Goal: Check status

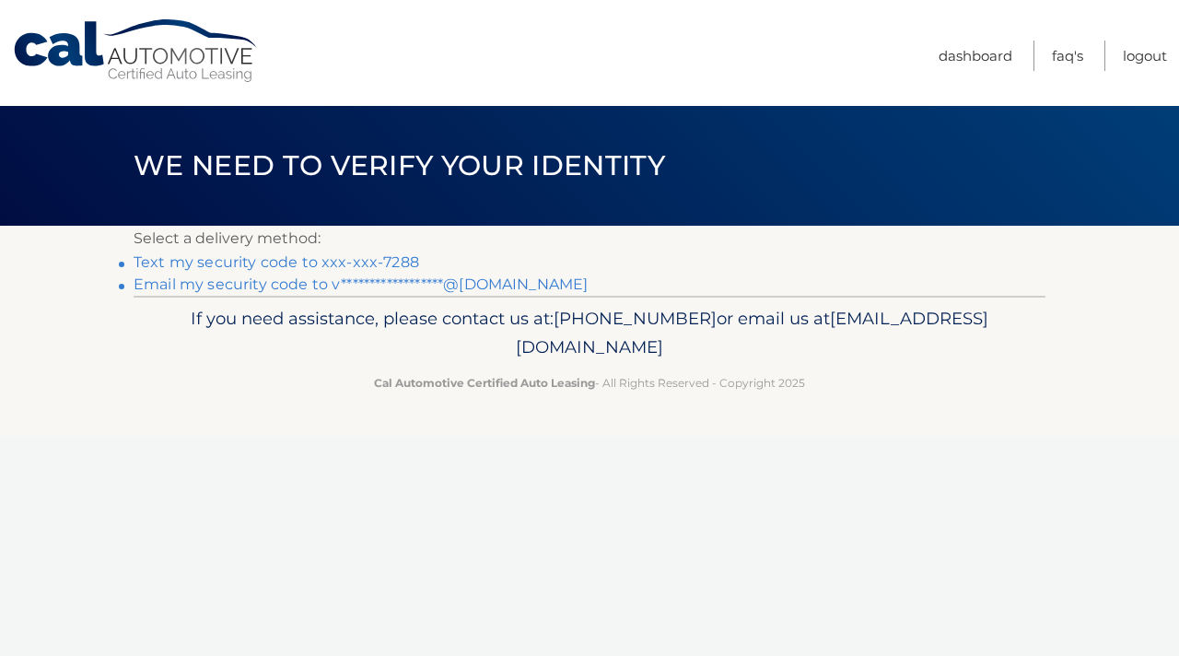
click at [394, 263] on link "Text my security code to xxx-xxx-7288" at bounding box center [277, 262] width 286 height 18
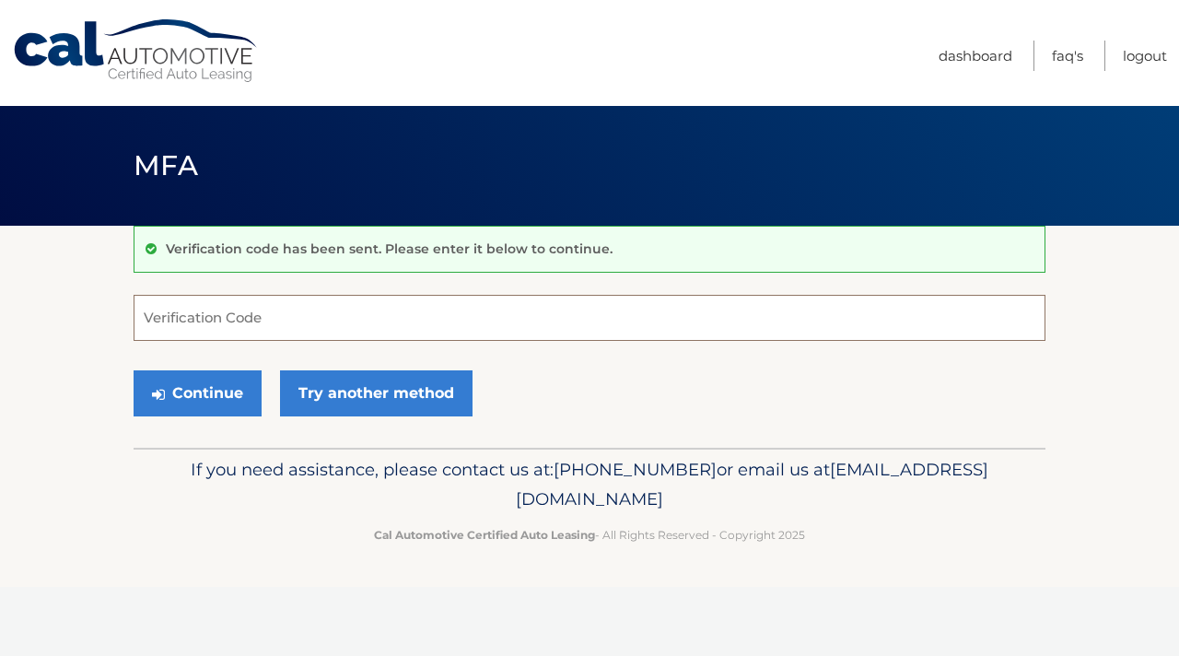
click at [707, 311] on input "Verification Code" at bounding box center [590, 318] width 912 height 46
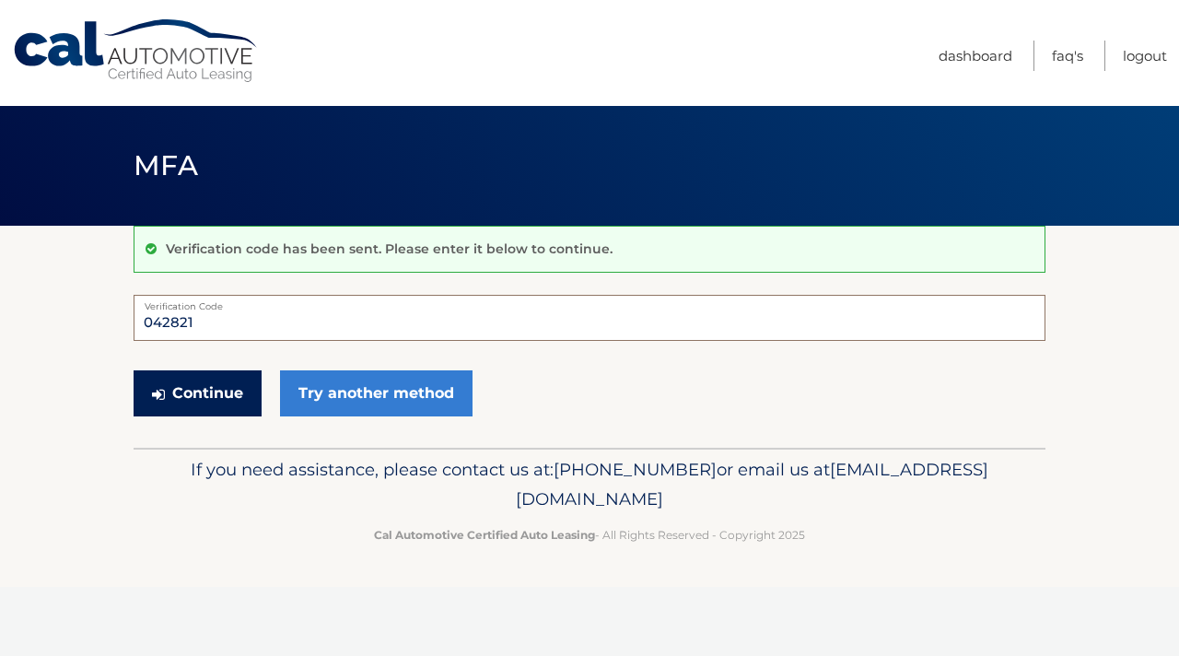
type input "042821"
click at [209, 399] on button "Continue" at bounding box center [198, 393] width 128 height 46
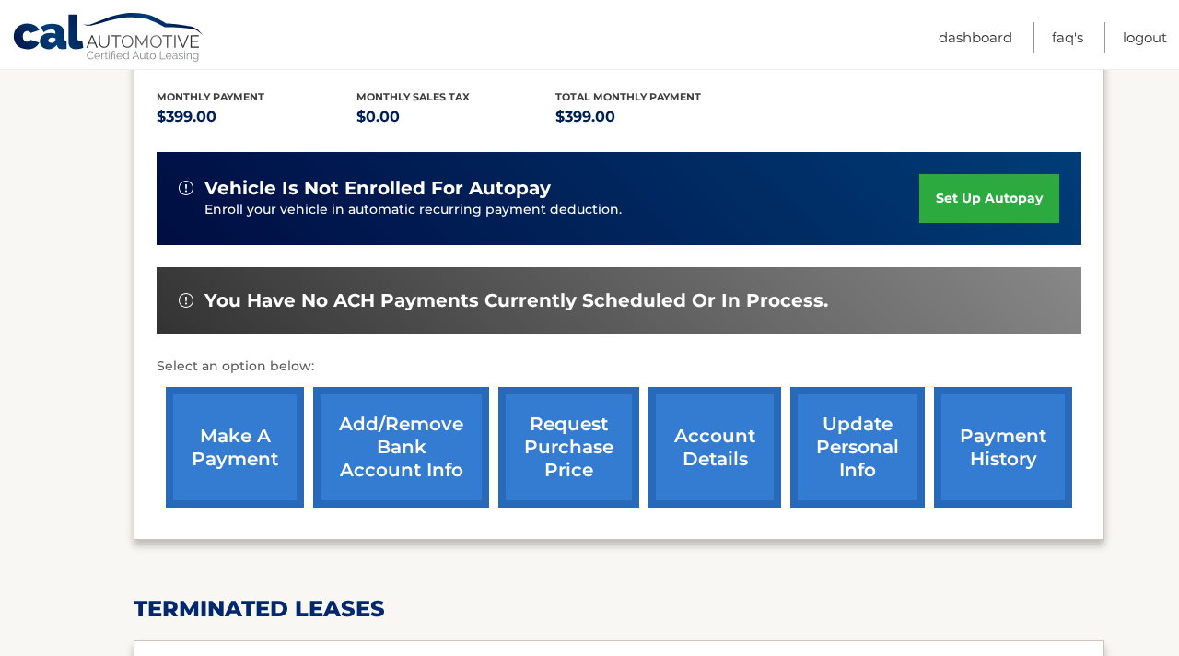
scroll to position [396, 0]
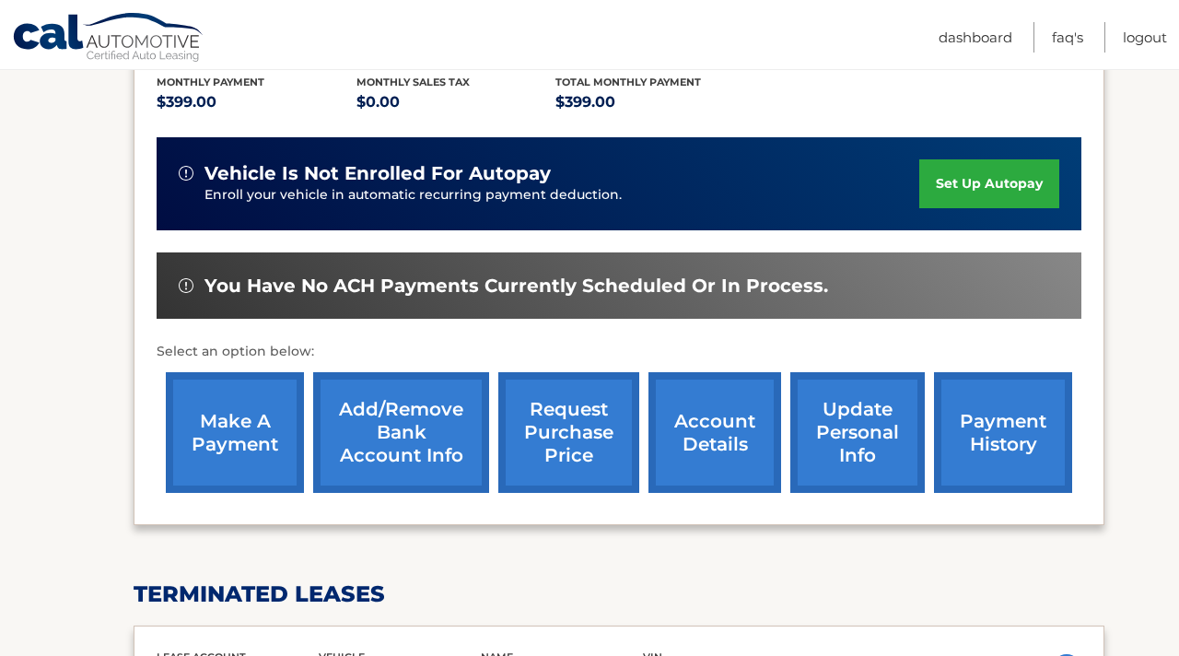
click at [714, 460] on link "account details" at bounding box center [715, 432] width 133 height 121
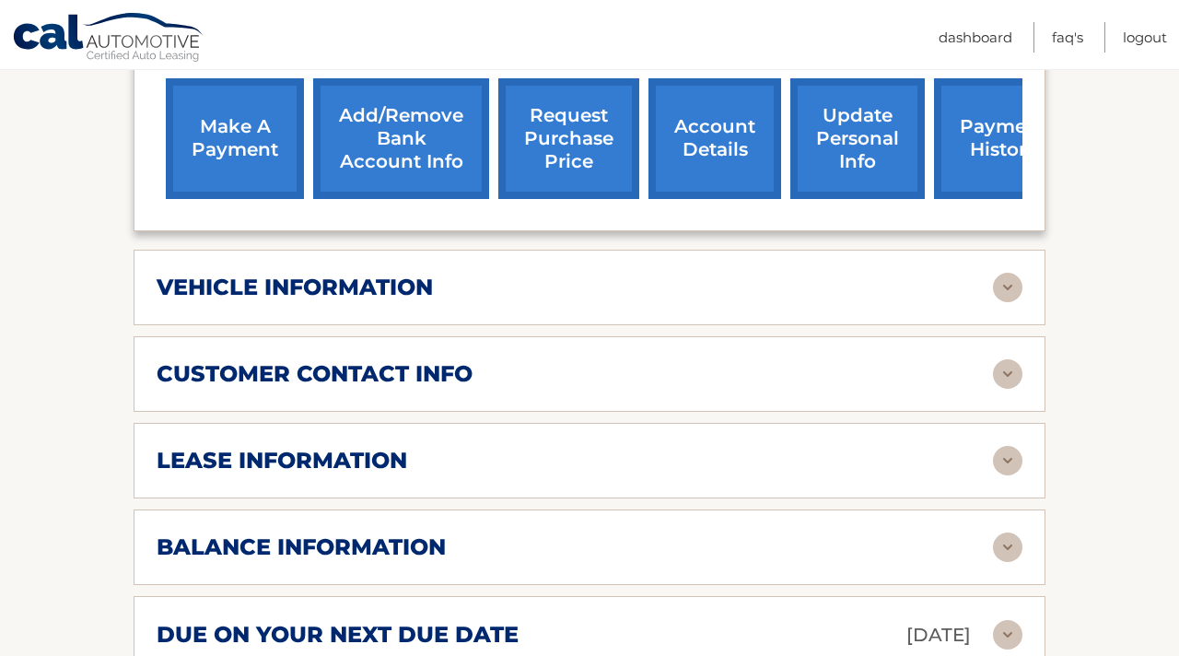
scroll to position [740, 0]
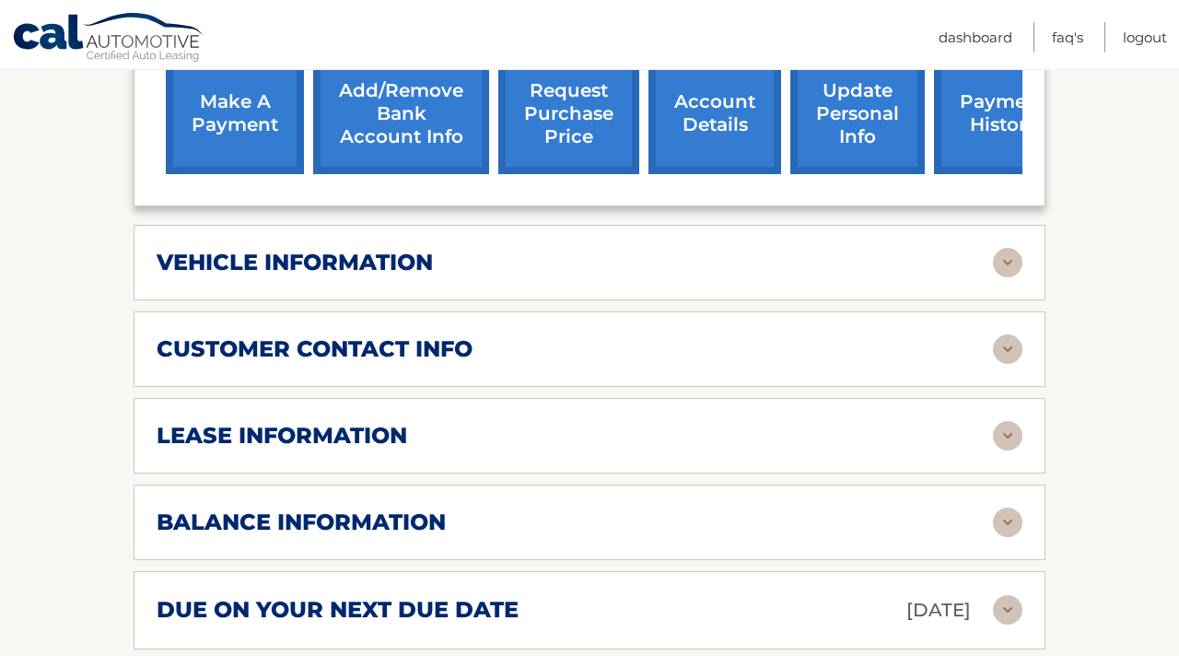
click at [389, 276] on h2 "vehicle information" at bounding box center [295, 263] width 276 height 28
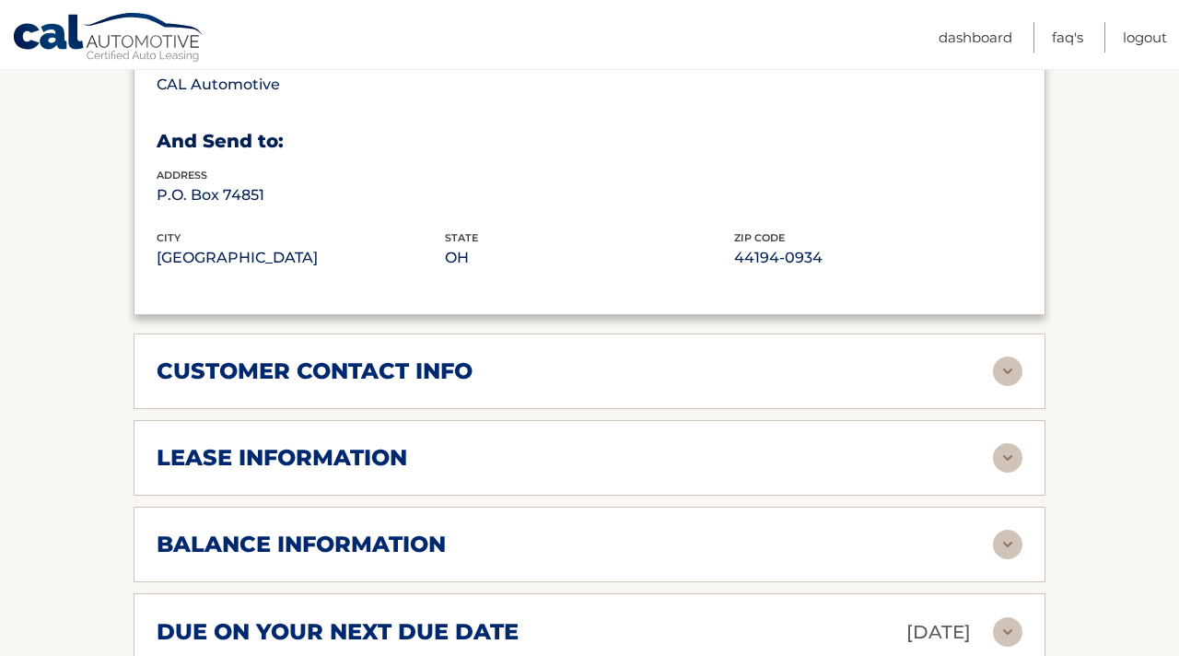
scroll to position [1177, 0]
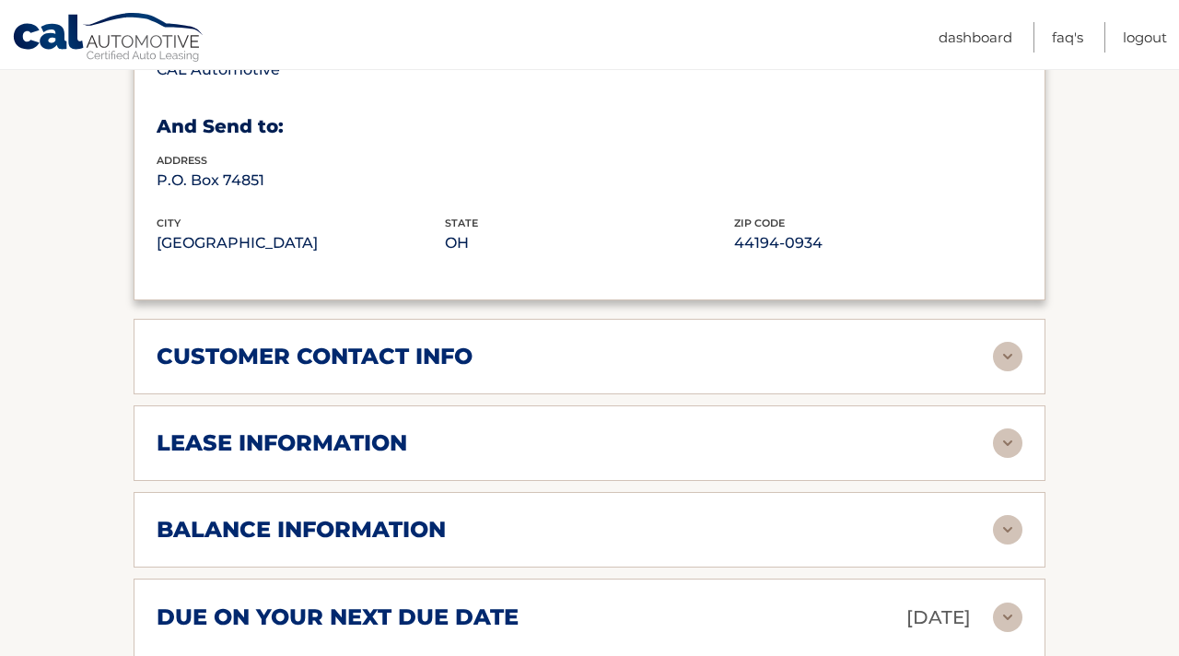
click at [274, 457] on h2 "lease information" at bounding box center [282, 443] width 251 height 28
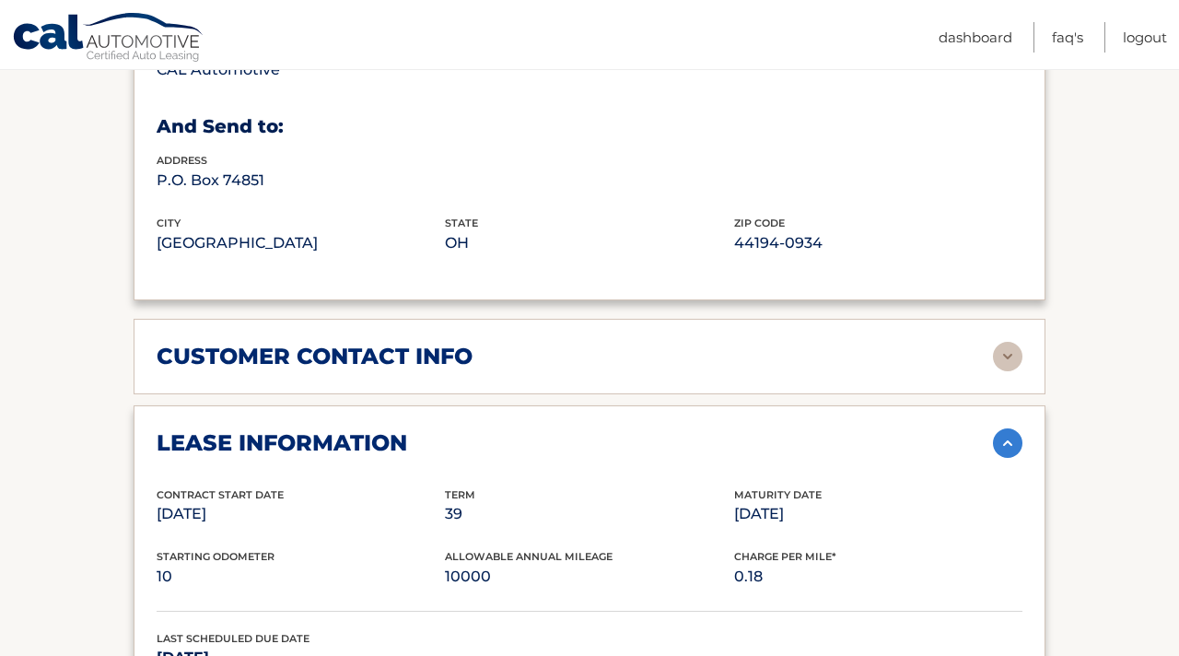
click at [256, 457] on h2 "lease information" at bounding box center [282, 443] width 251 height 28
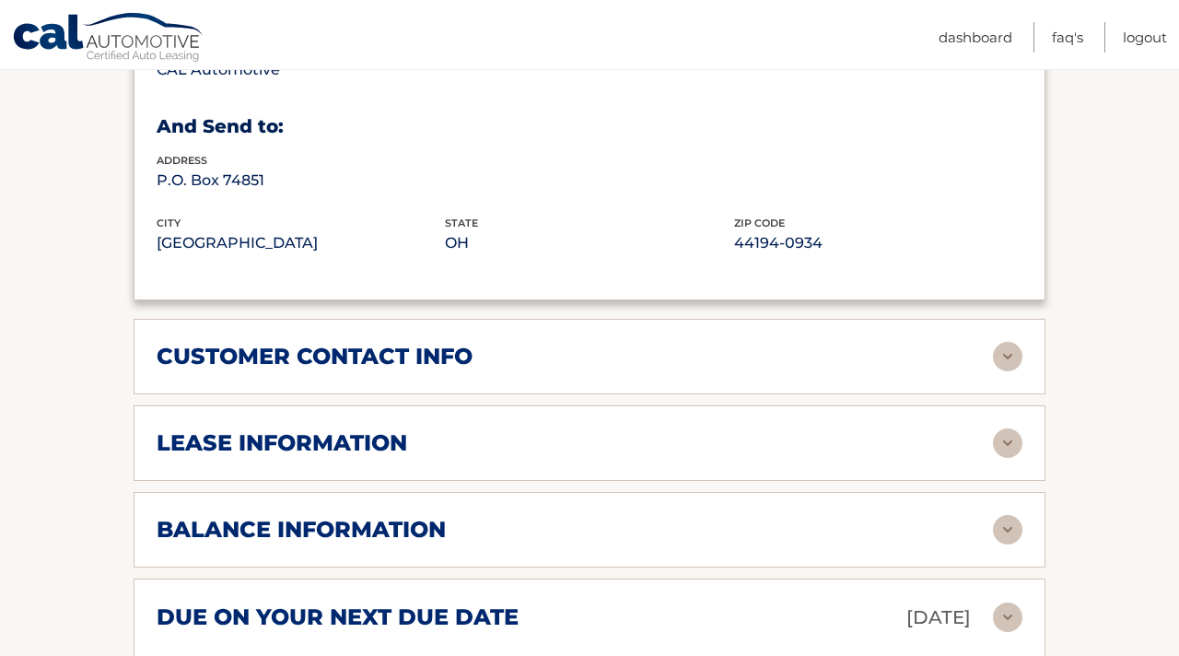
click at [252, 544] on h2 "balance information" at bounding box center [301, 530] width 289 height 28
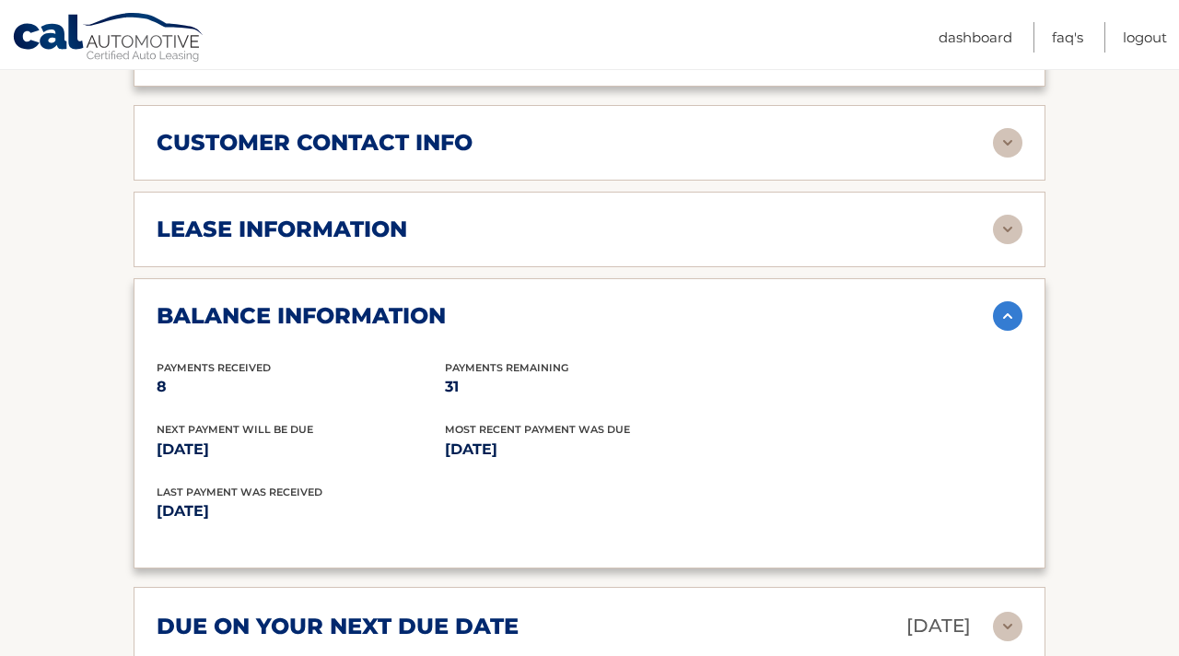
scroll to position [1398, 0]
